Goal: Information Seeking & Learning: Compare options

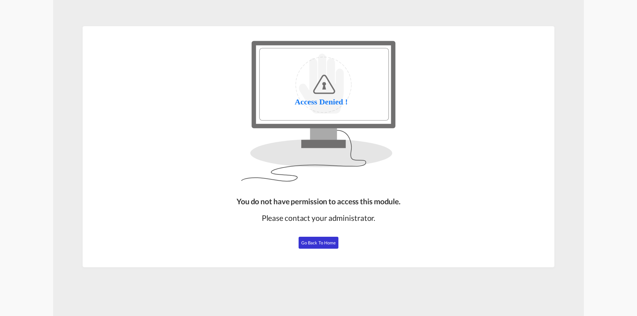
click at [310, 238] on button "Go Back to Home" at bounding box center [319, 243] width 40 height 12
